Goal: Task Accomplishment & Management: Complete application form

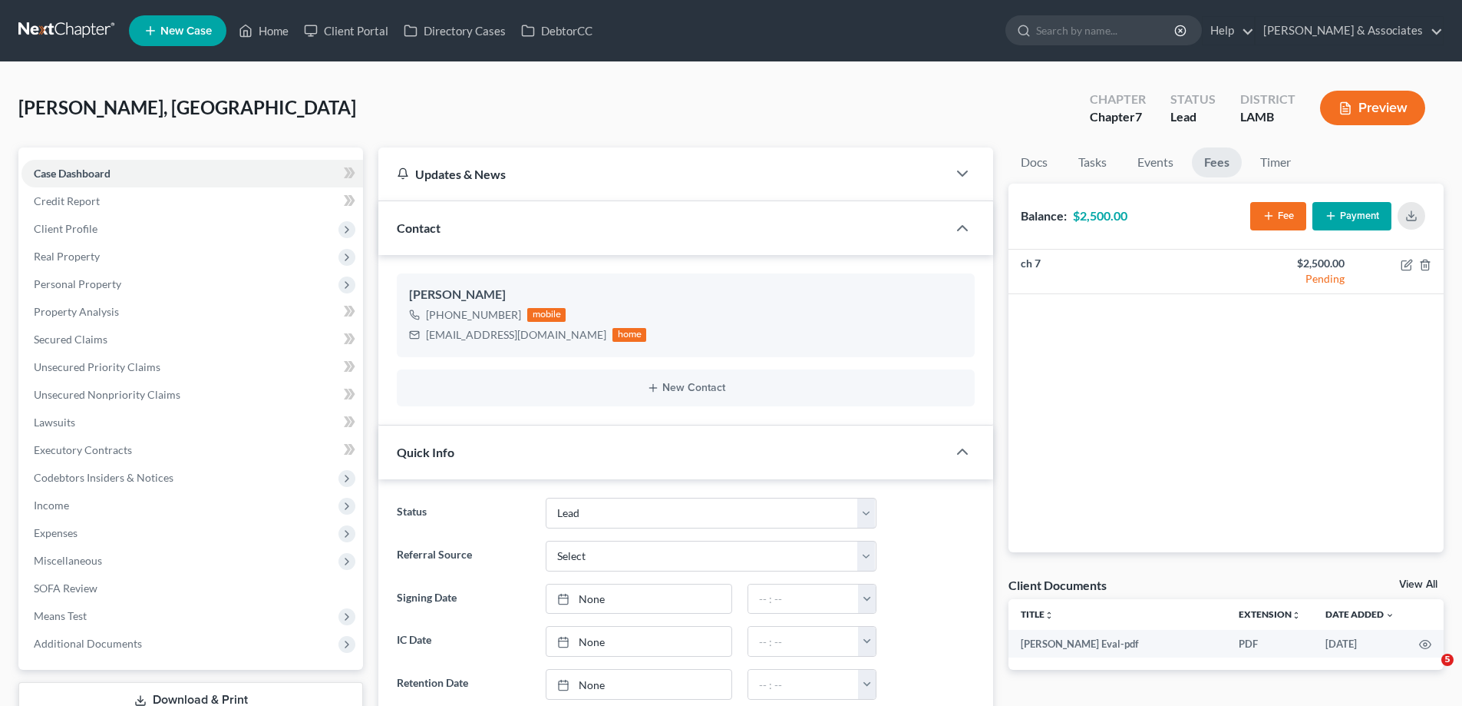
select select "13"
click at [177, 41] on link "New Case" at bounding box center [177, 30] width 97 height 31
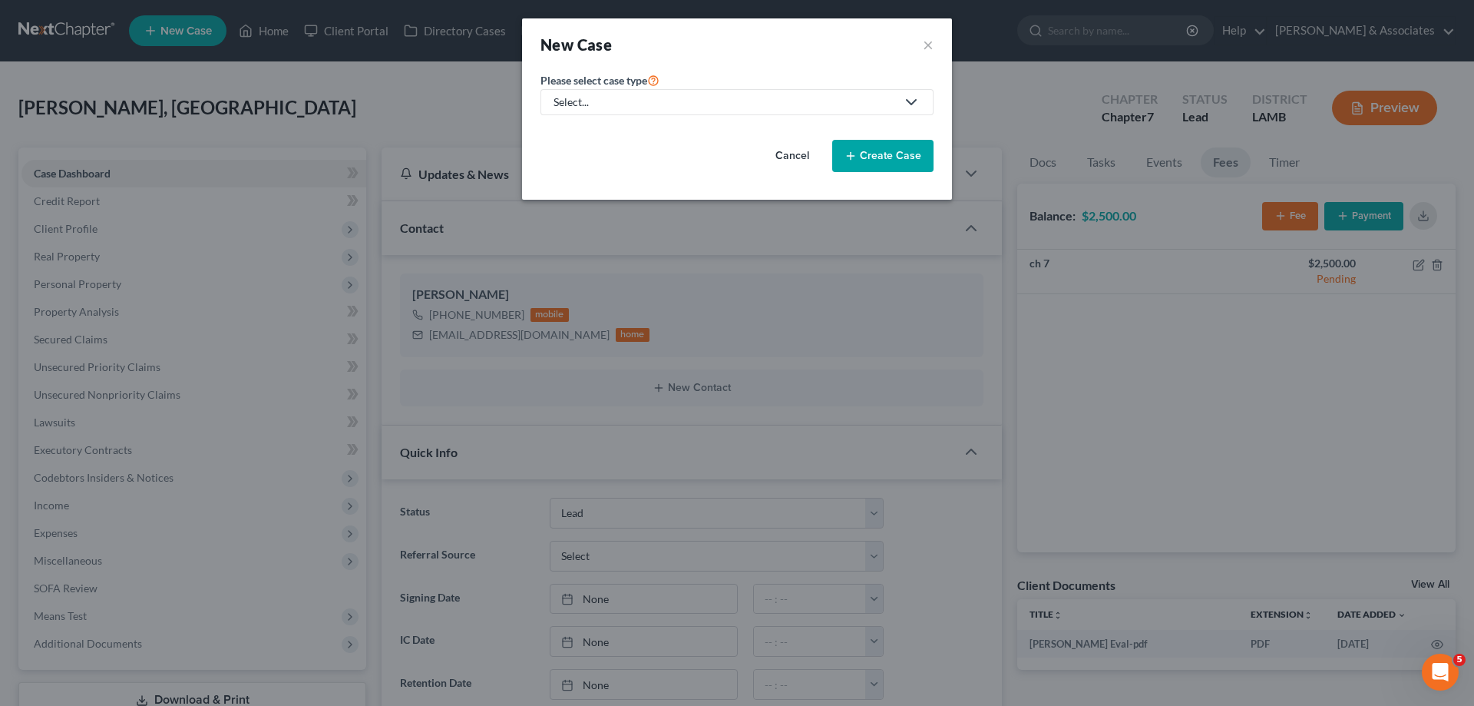
drag, startPoint x: 639, startPoint y: 94, endPoint x: 633, endPoint y: 101, distance: 9.4
click at [639, 94] on link "Select..." at bounding box center [736, 102] width 393 height 26
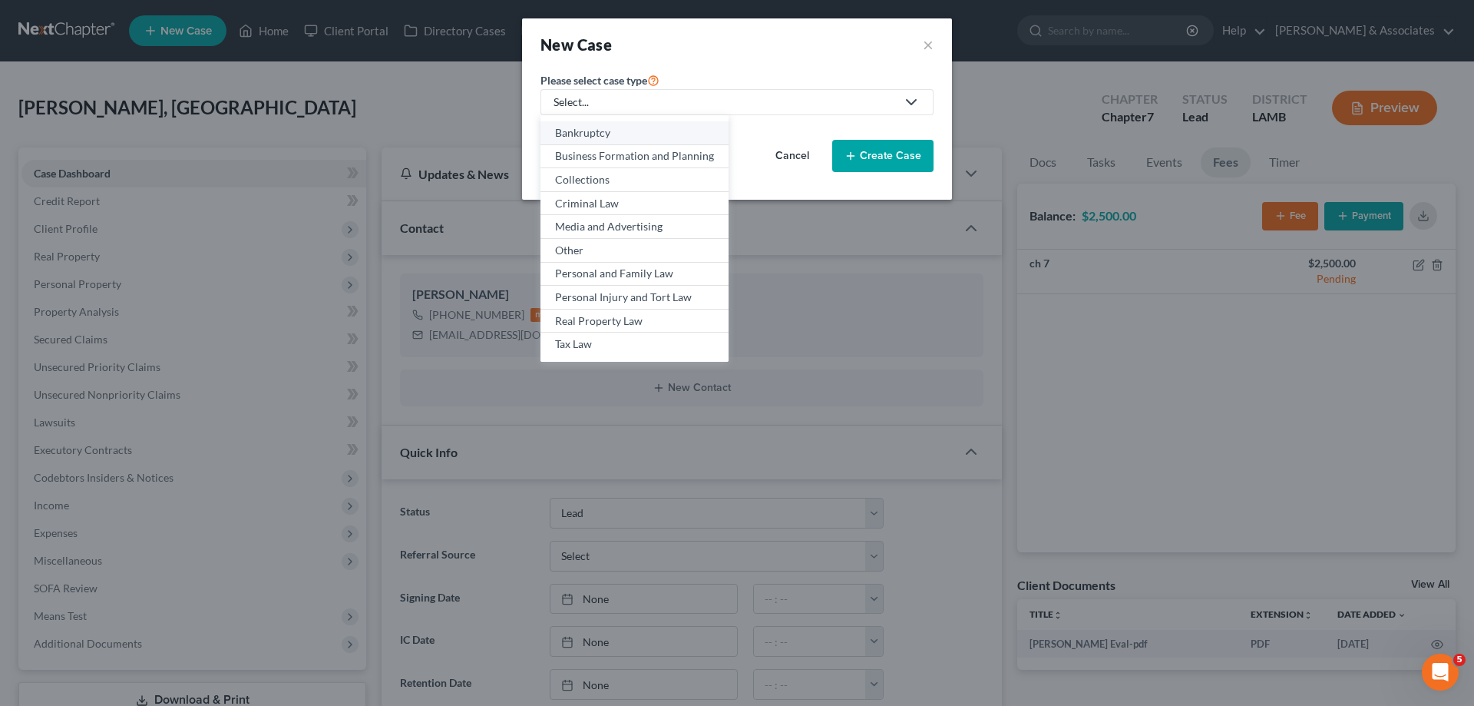
click at [608, 135] on div "Bankruptcy" at bounding box center [634, 132] width 159 height 15
select select "35"
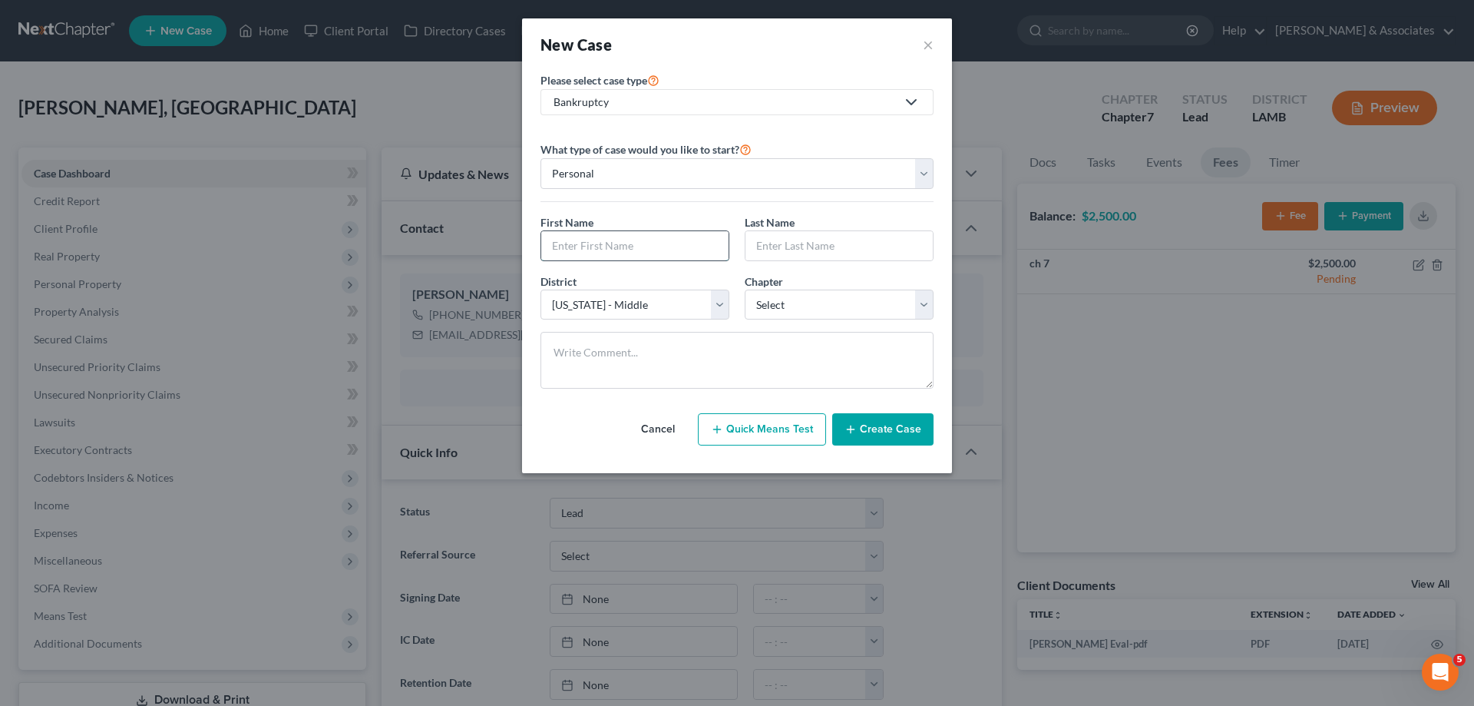
click at [643, 246] on input "text" at bounding box center [634, 245] width 187 height 29
type input "Kyron"
type input "Cook"
select select "0"
click at [924, 437] on button "Create Case" at bounding box center [882, 429] width 101 height 32
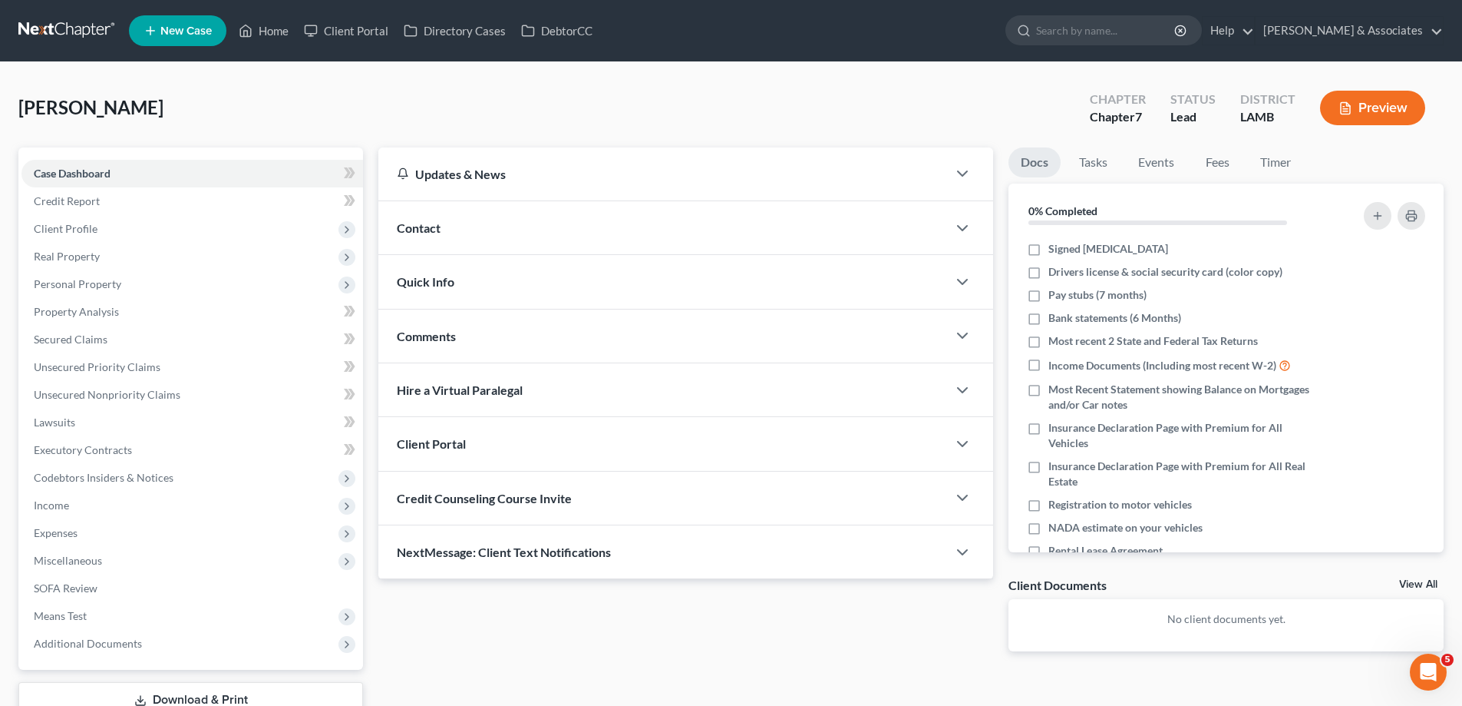
click at [682, 233] on div "Contact" at bounding box center [662, 227] width 569 height 53
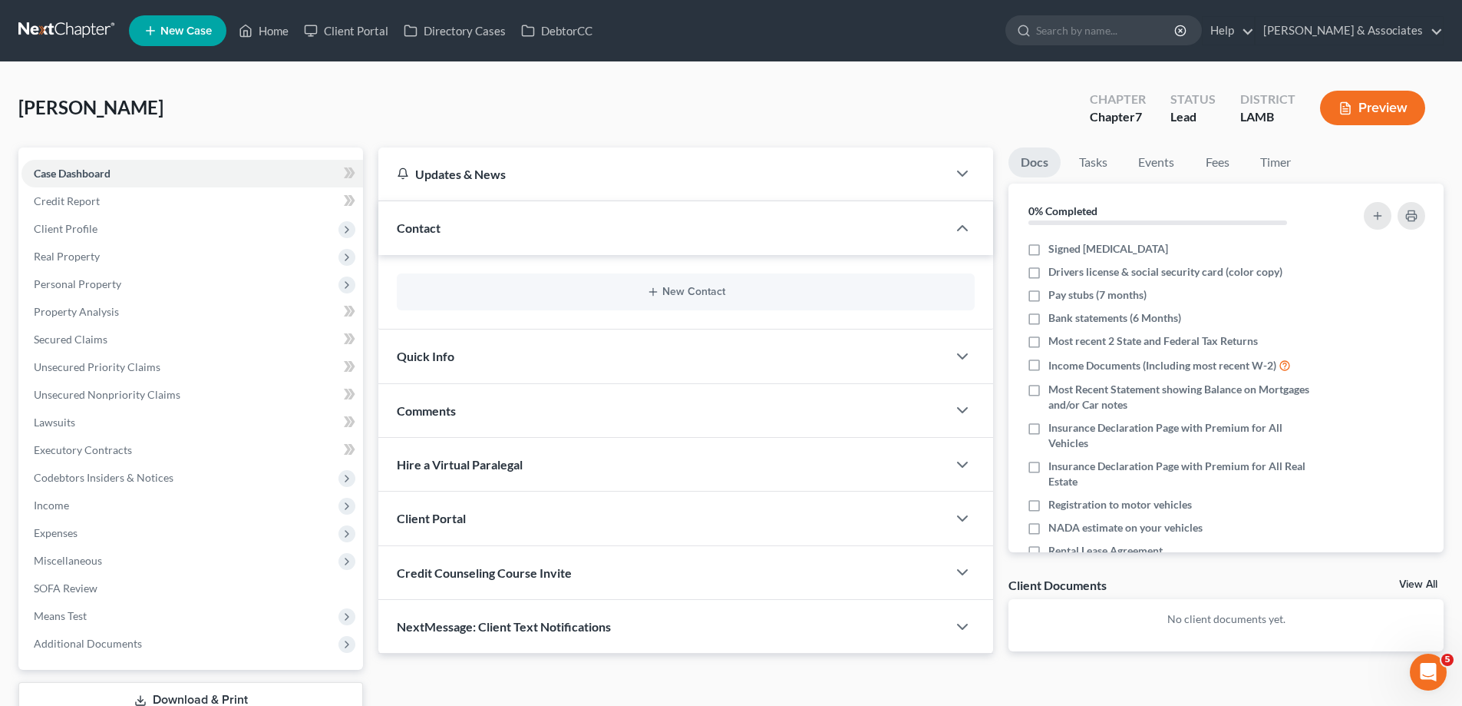
click at [682, 279] on div "New Contact" at bounding box center [686, 291] width 578 height 37
click at [665, 296] on button "New Contact" at bounding box center [686, 292] width 554 height 12
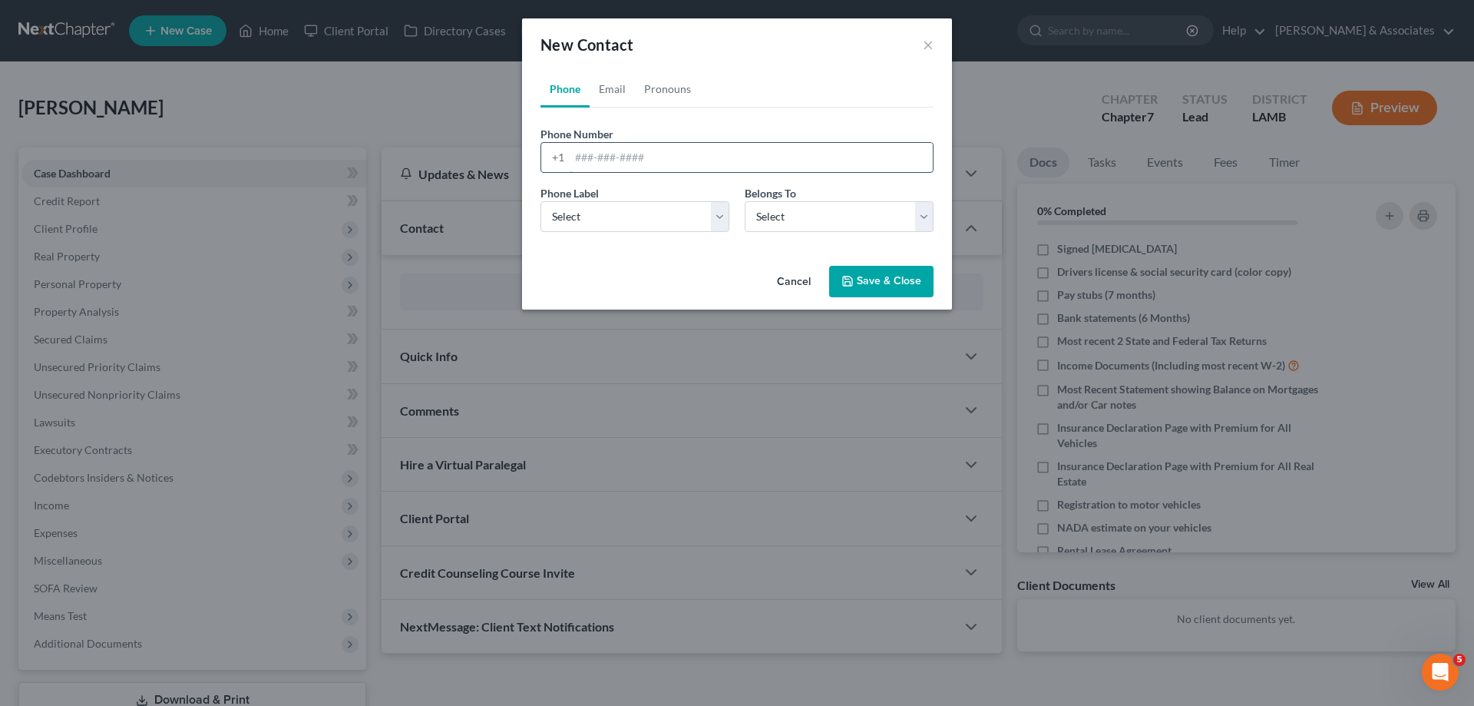
click at [593, 155] on input "tel" at bounding box center [751, 157] width 363 height 29
paste input "[PHONE_NUMBER]"
type input "[PHONE_NUMBER]"
click at [599, 213] on select "Select Mobile Home Work Other" at bounding box center [634, 216] width 189 height 31
select select "0"
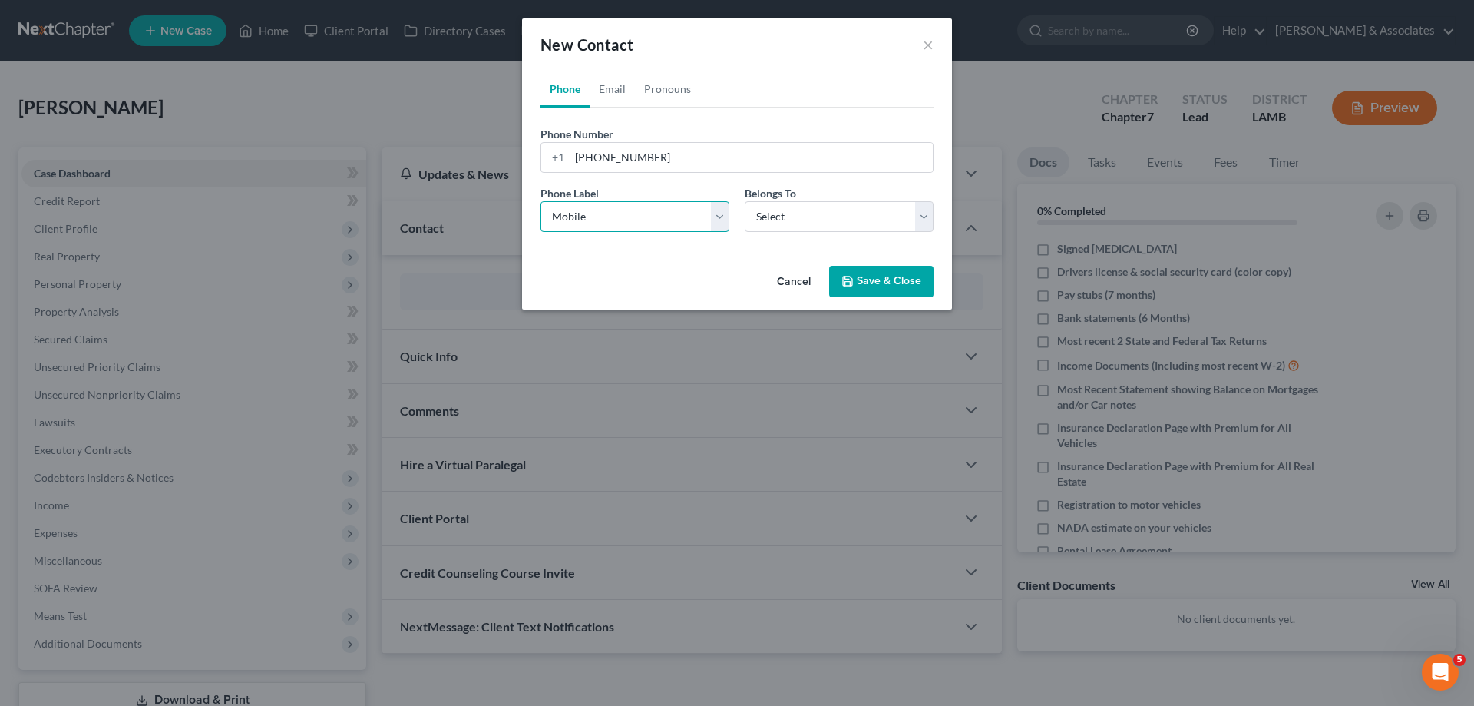
click at [540, 201] on select "Select Mobile Home Work Other" at bounding box center [634, 216] width 189 height 31
drag, startPoint x: 780, startPoint y: 215, endPoint x: 769, endPoint y: 231, distance: 19.4
click at [780, 215] on select "Select Client Other" at bounding box center [839, 216] width 189 height 31
click at [745, 201] on select "Select Client Other" at bounding box center [839, 216] width 189 height 31
click at [782, 223] on select "Select Client Other" at bounding box center [839, 216] width 189 height 31
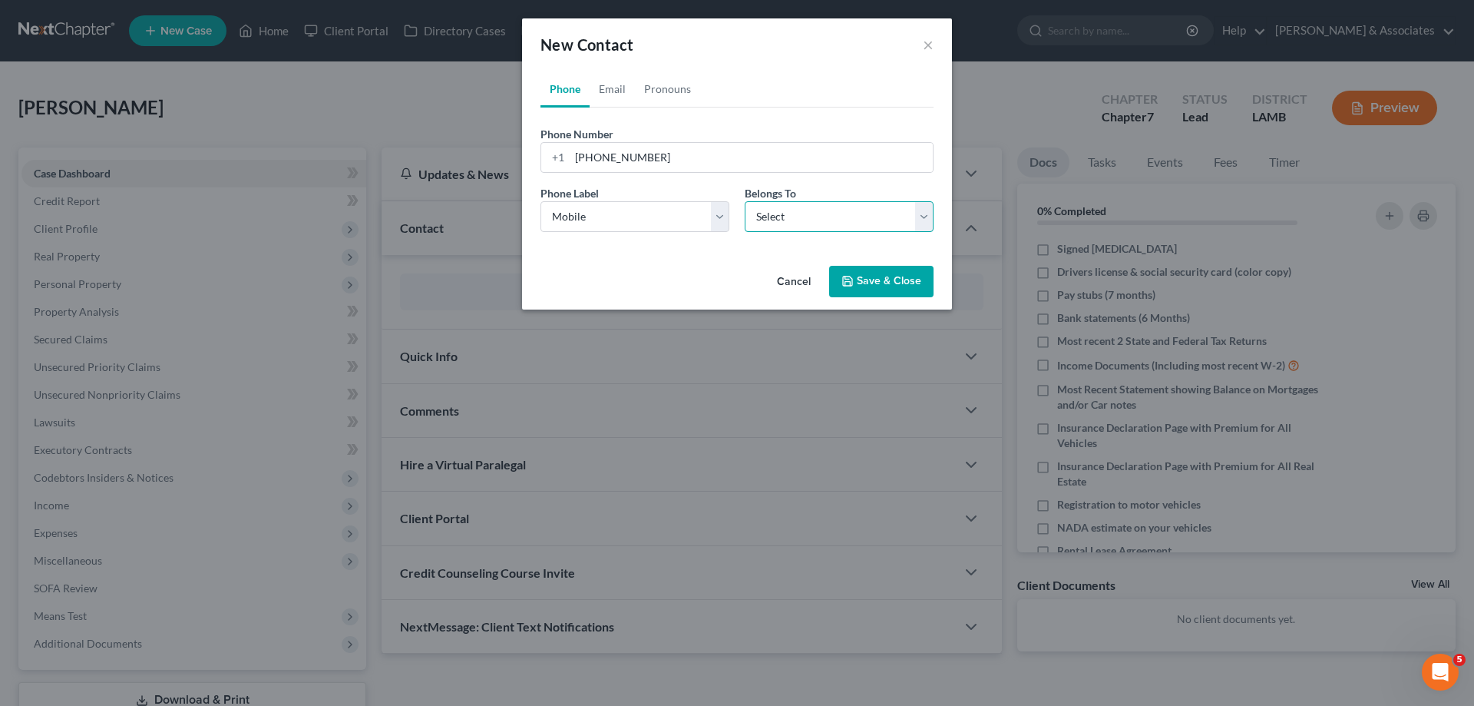
select select "0"
click at [745, 201] on select "Select Client Other" at bounding box center [839, 216] width 189 height 31
select select "0"
click at [604, 78] on link "Email" at bounding box center [612, 89] width 45 height 37
drag, startPoint x: 615, startPoint y: 153, endPoint x: 604, endPoint y: 180, distance: 28.9
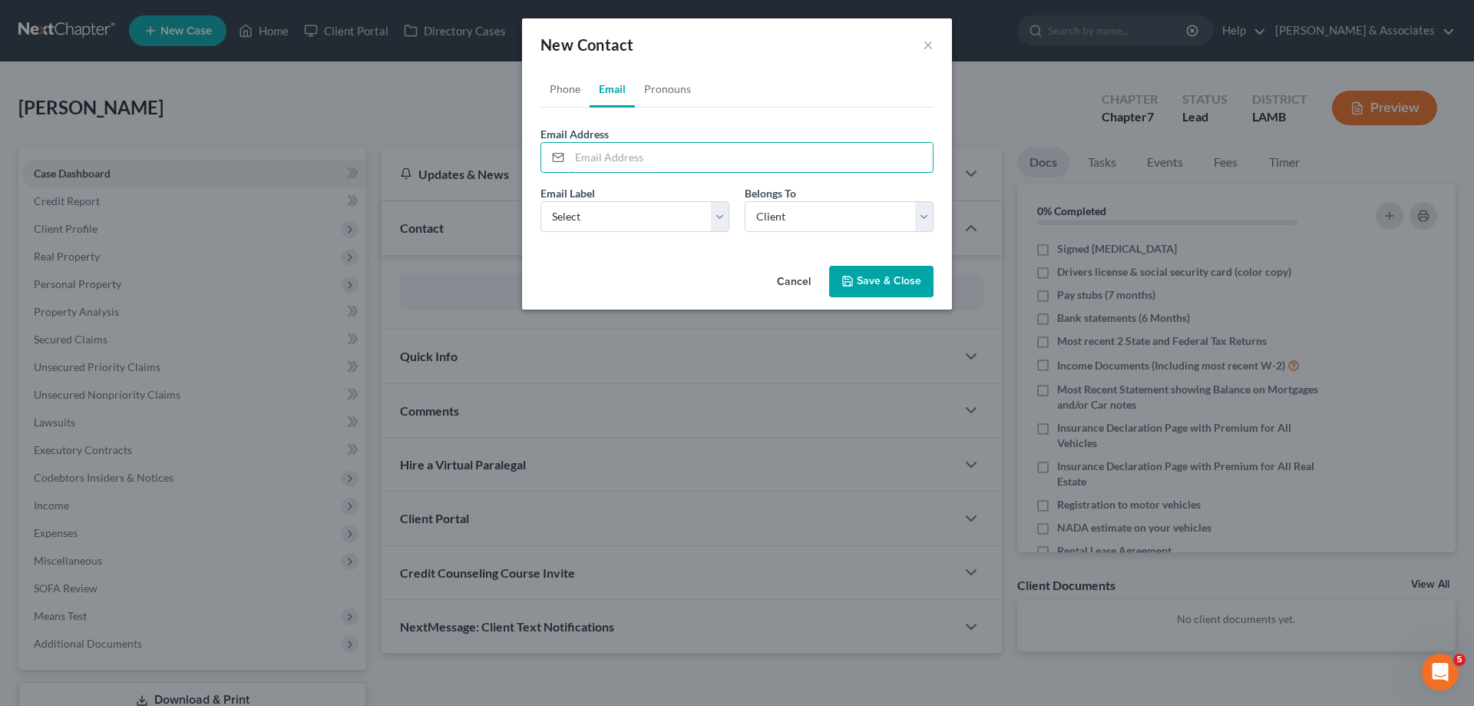
click at [615, 153] on input "email" at bounding box center [751, 157] width 363 height 29
paste input "[EMAIL_ADDRESS][DOMAIN_NAME]"
type input "[EMAIL_ADDRESS][DOMAIN_NAME]"
drag, startPoint x: 597, startPoint y: 210, endPoint x: 602, endPoint y: 231, distance: 21.2
click at [597, 211] on select "Select Home Work Other" at bounding box center [634, 216] width 189 height 31
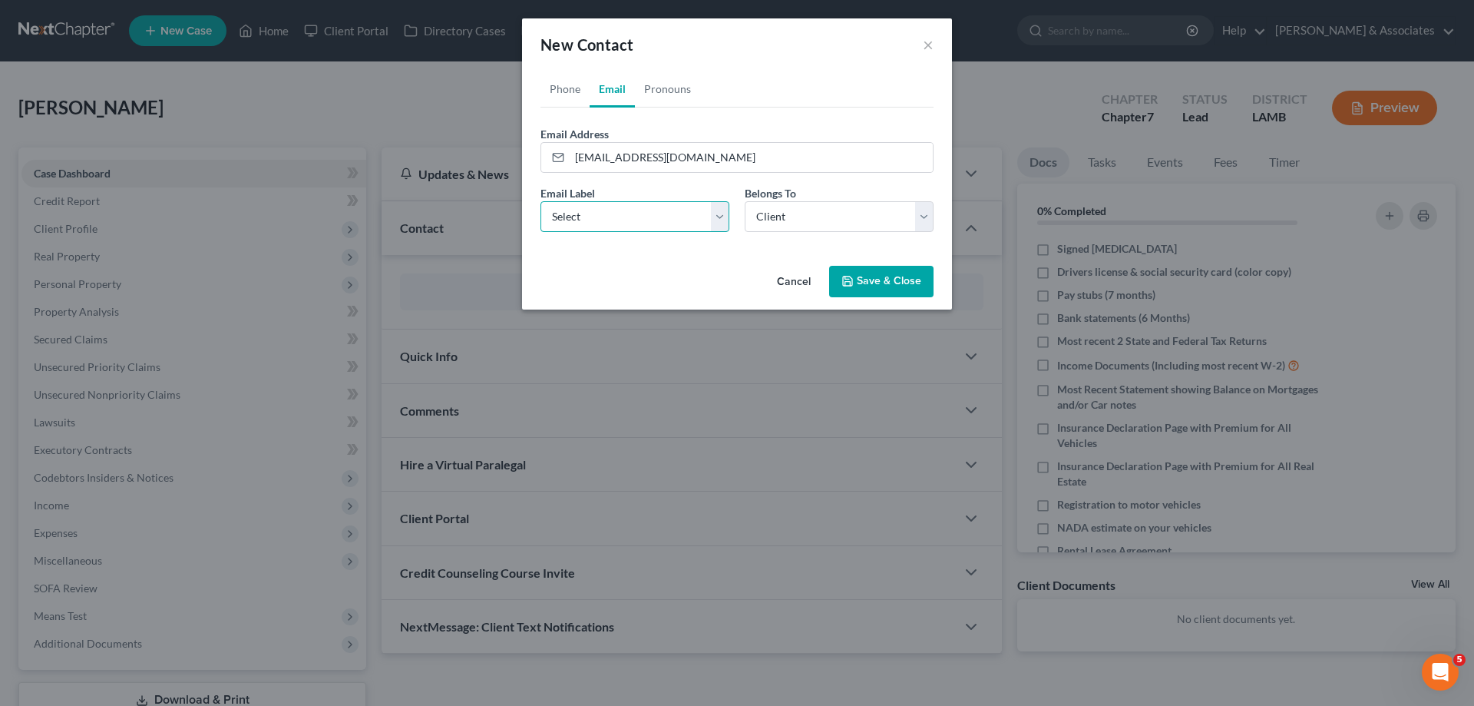
select select "0"
click at [540, 201] on select "Select Home Work Other" at bounding box center [634, 216] width 189 height 31
drag, startPoint x: 905, startPoint y: 271, endPoint x: 900, endPoint y: 253, distance: 19.2
click at [905, 274] on button "Save & Close" at bounding box center [881, 282] width 104 height 32
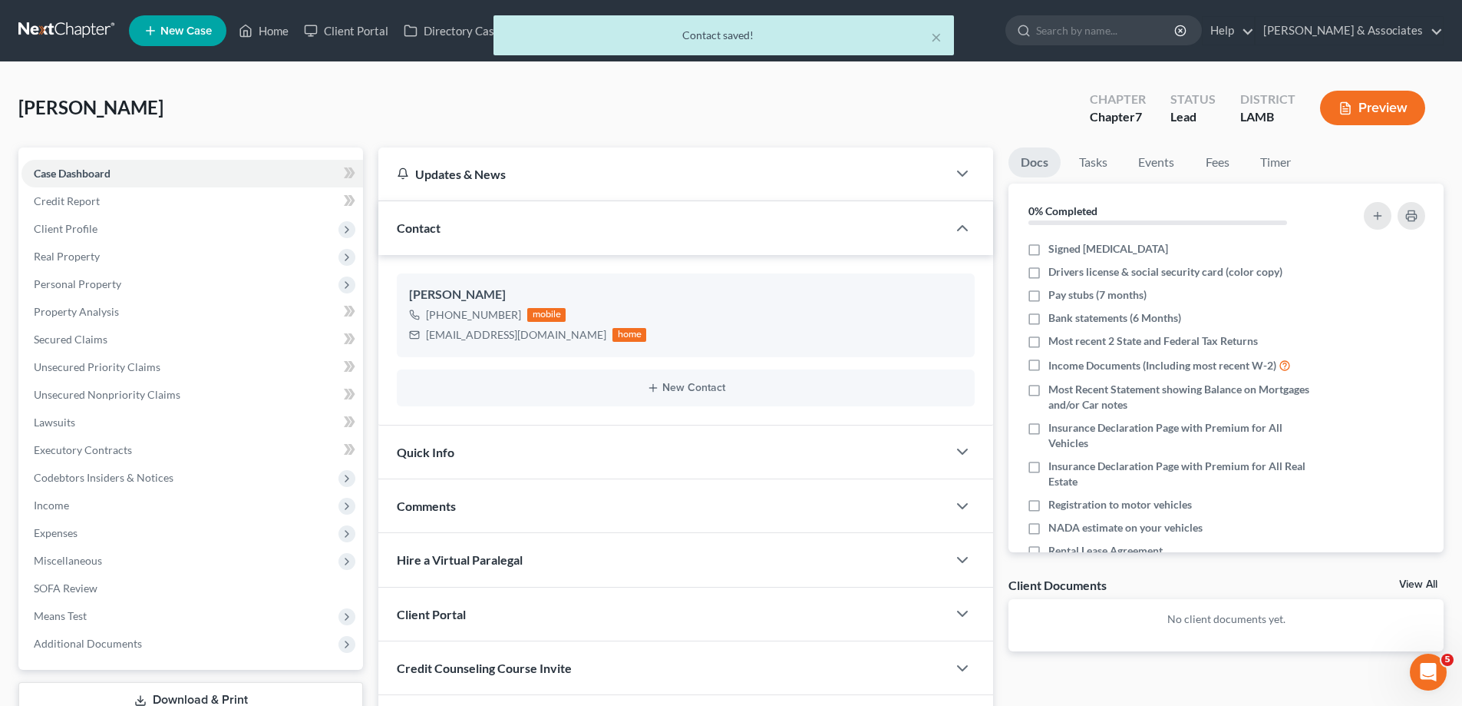
click at [497, 501] on div "Comments" at bounding box center [662, 505] width 569 height 53
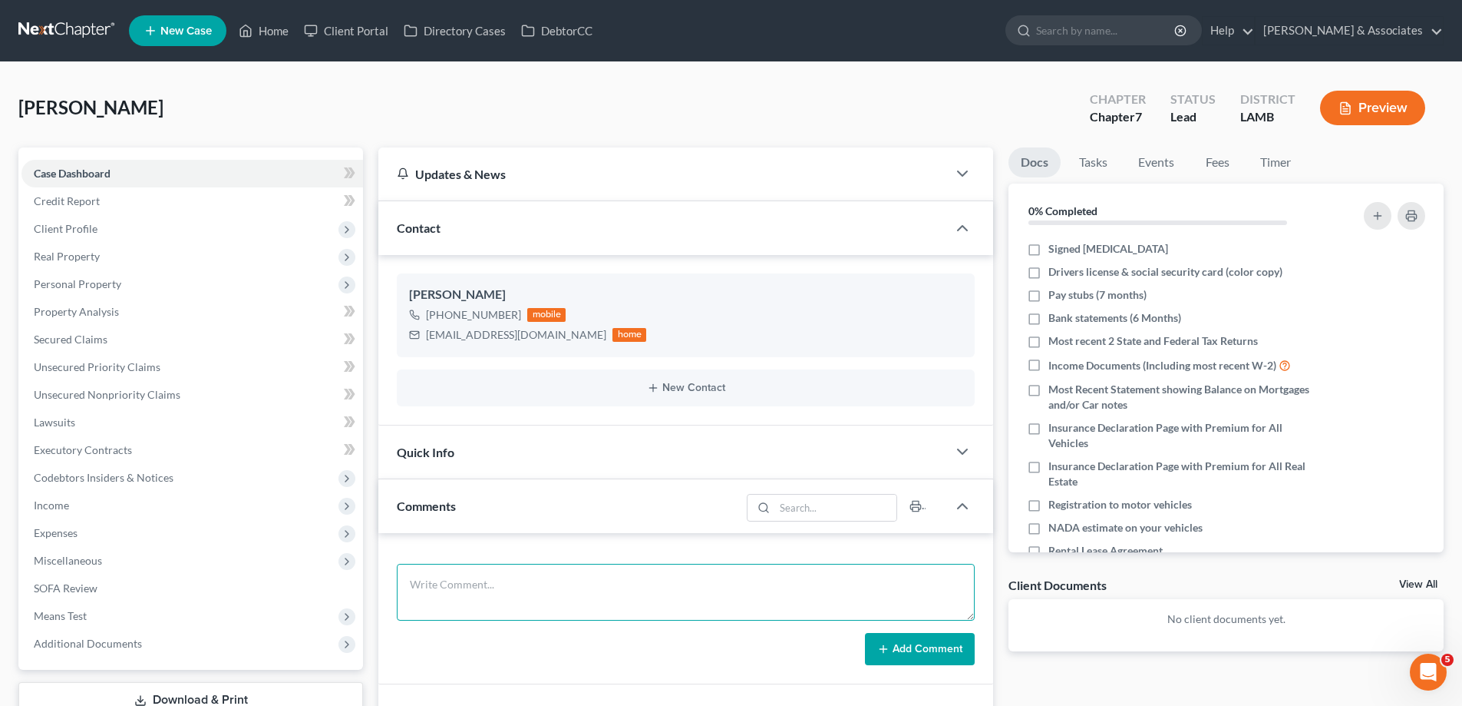
drag, startPoint x: 464, startPoint y: 578, endPoint x: 695, endPoint y: 616, distance: 233.4
click at [464, 578] on textarea at bounding box center [686, 592] width 578 height 57
paste textarea "Did eval with Kyron, vehicle was repoed, owes 14000 3000 behind. has til [DATE]…"
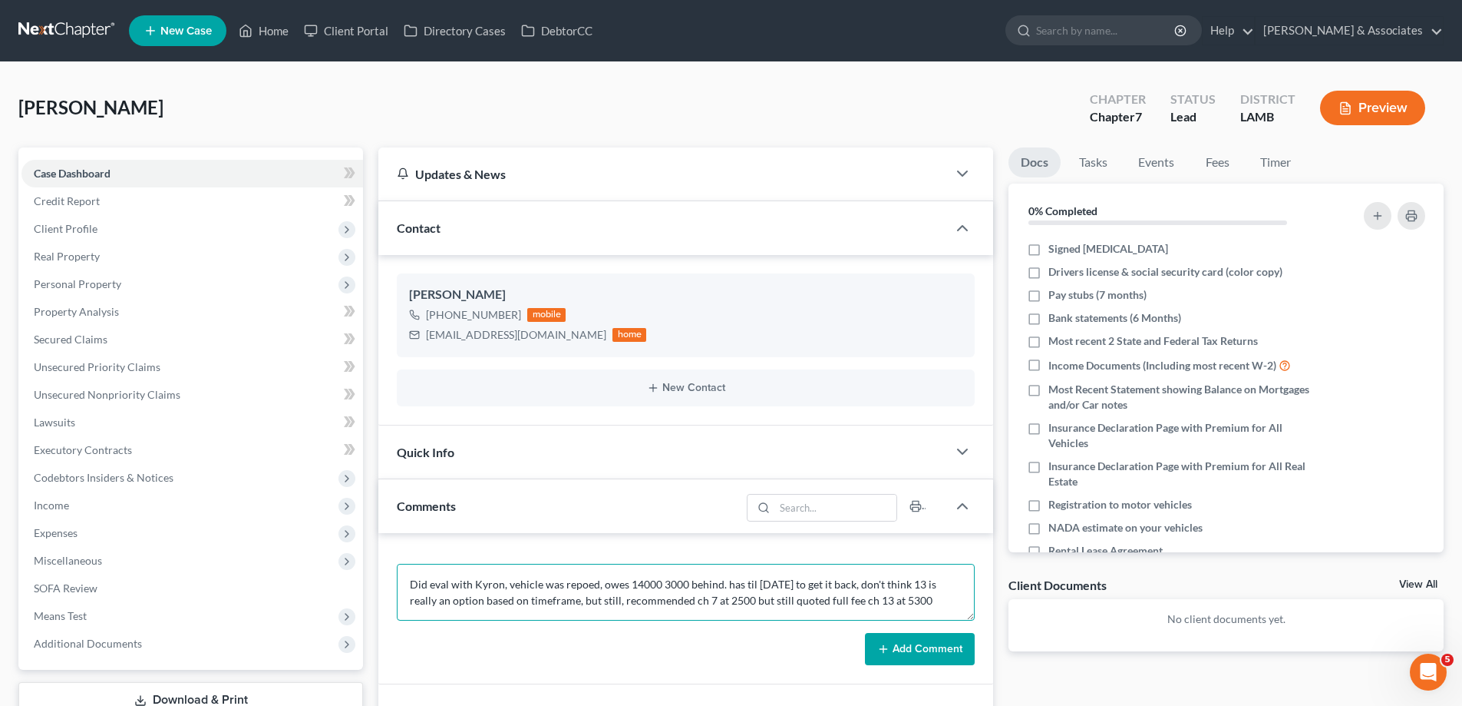
type textarea "Did eval with Kyron, vehicle was repoed, owes 14000 3000 behind. has til [DATE]…"
click at [938, 648] on button "Add Comment" at bounding box center [920, 649] width 110 height 32
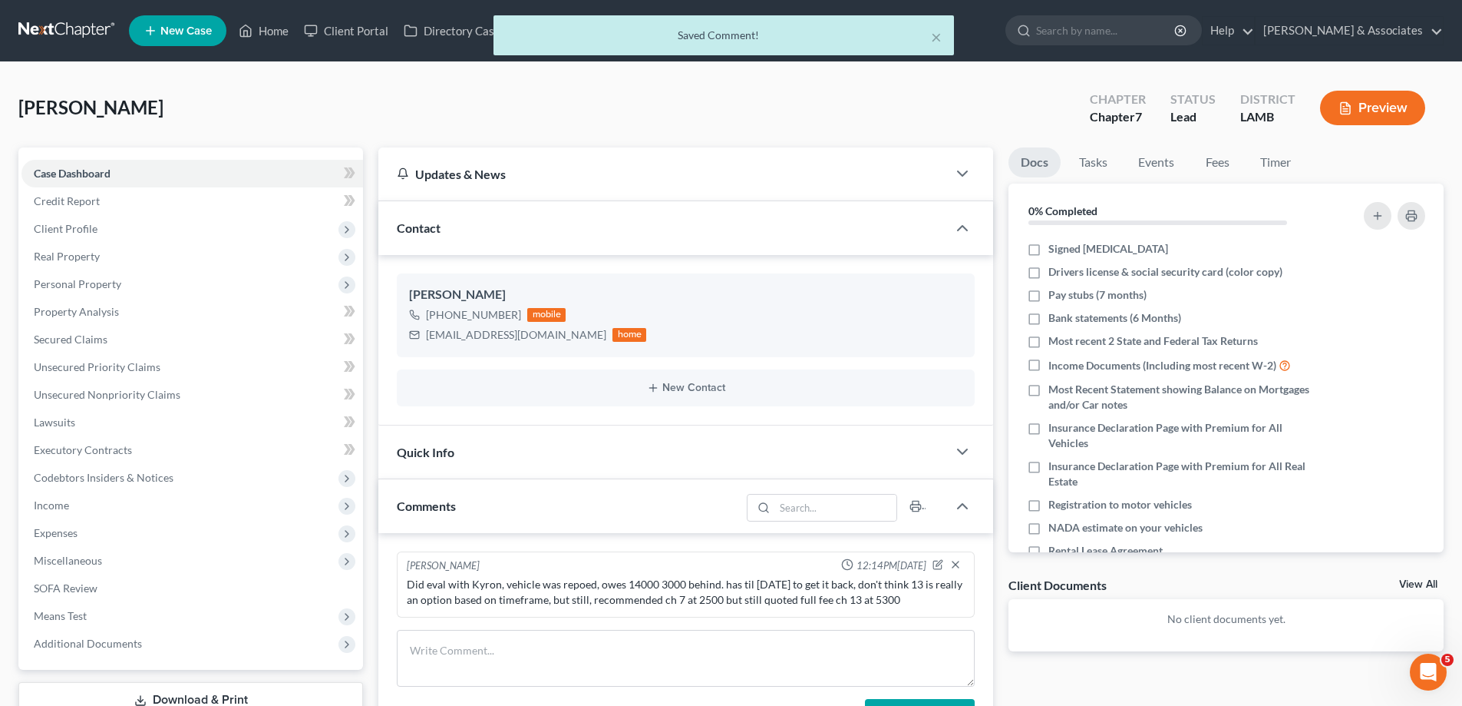
click at [1410, 583] on link "View All" at bounding box center [1419, 584] width 38 height 11
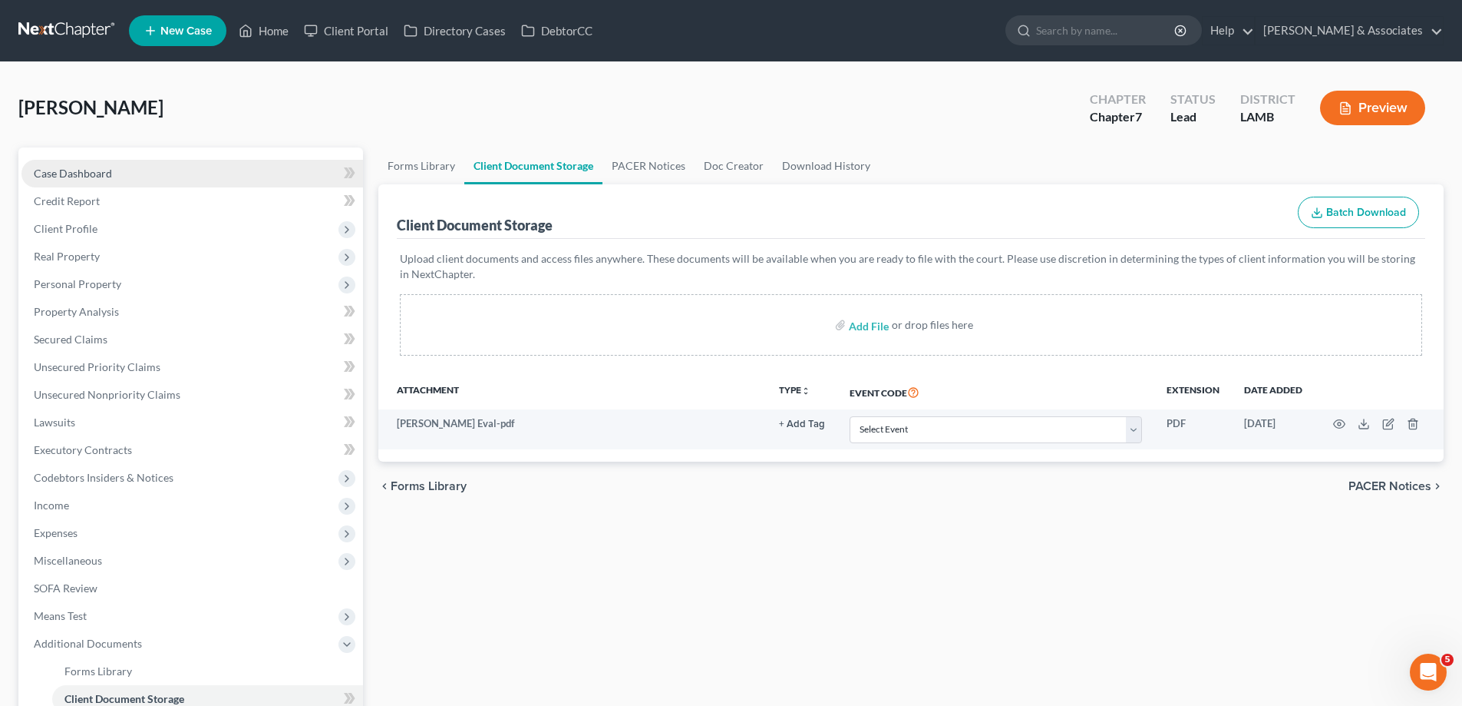
click at [127, 169] on link "Case Dashboard" at bounding box center [192, 174] width 342 height 28
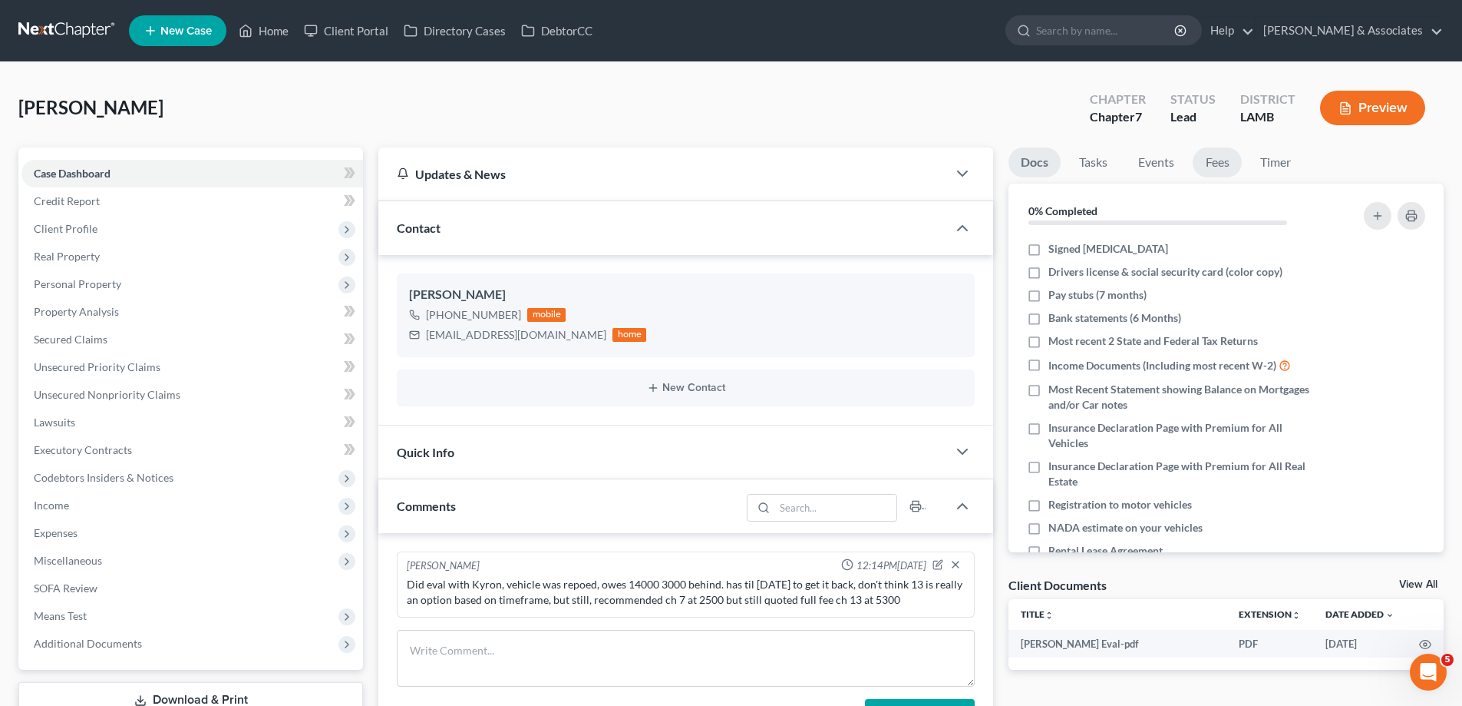
click at [1224, 166] on link "Fees" at bounding box center [1217, 162] width 49 height 30
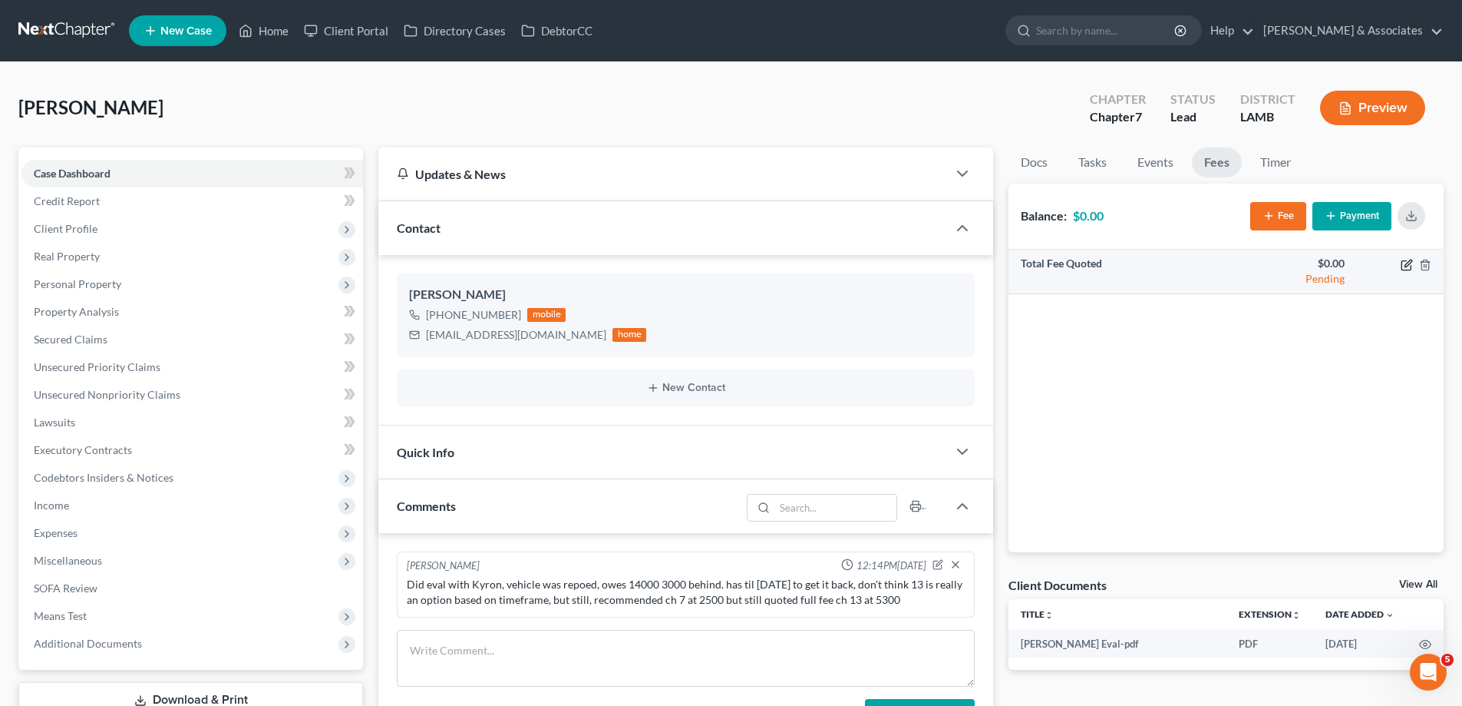
click at [1404, 262] on icon "button" at bounding box center [1407, 265] width 12 height 12
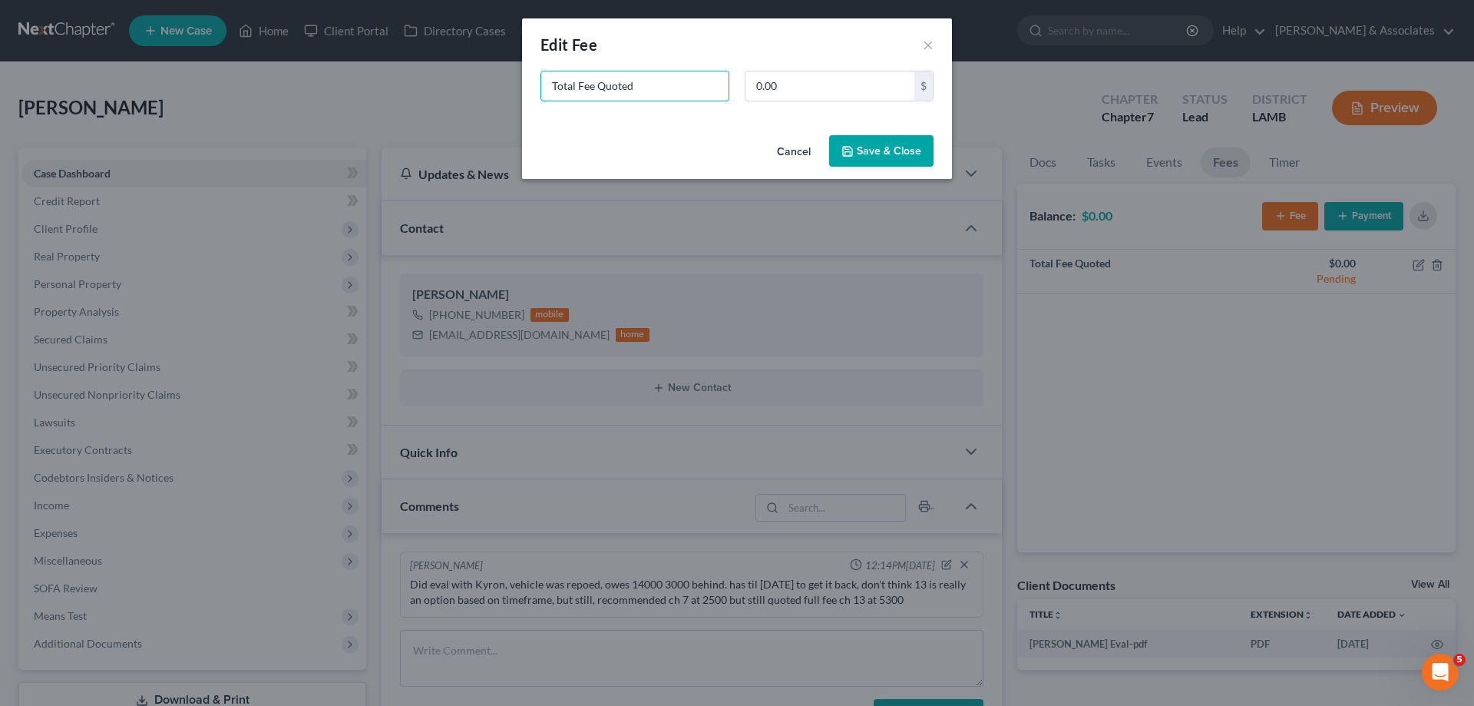
drag, startPoint x: 653, startPoint y: 81, endPoint x: 312, endPoint y: 90, distance: 341.7
click at [327, 94] on div "New Fee Edit Fee × Total Fee Quoted 0.00 $ Cancel Save & Close" at bounding box center [737, 353] width 1474 height 706
type input "ch 7"
type input "1,500"
click at [884, 147] on button "Save & Close" at bounding box center [881, 151] width 104 height 32
